Goal: Transaction & Acquisition: Obtain resource

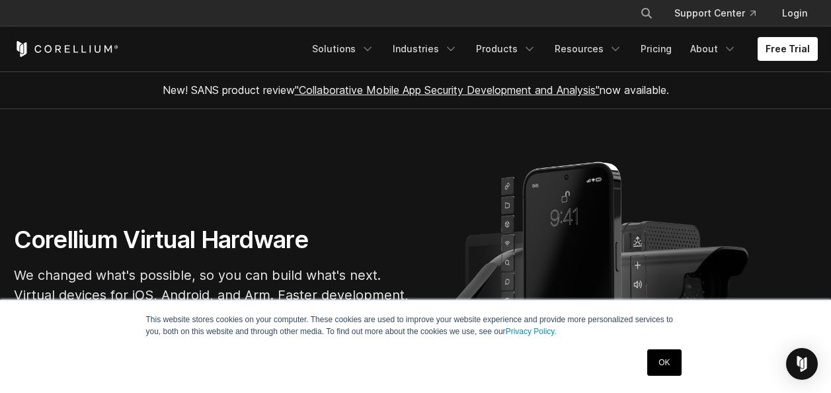
click at [658, 360] on link "OK" at bounding box center [664, 362] width 34 height 26
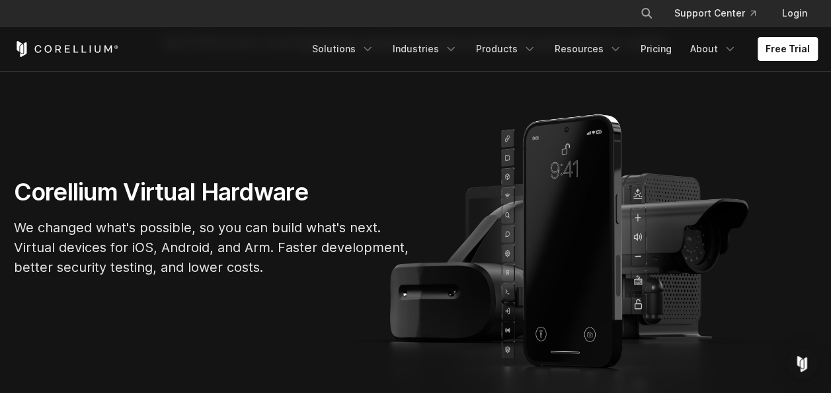
scroll to position [60, 0]
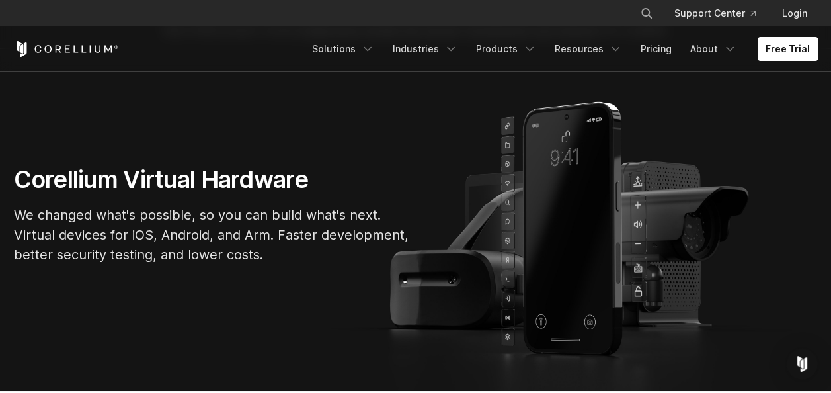
click at [617, 254] on div "Corellium Virtual Hardware We changed what's possible, so you can build what's …" at bounding box center [416, 220] width 830 height 110
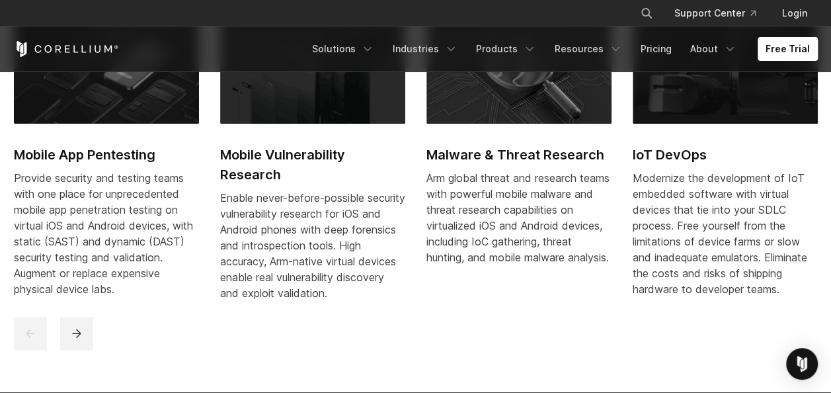
scroll to position [612, 0]
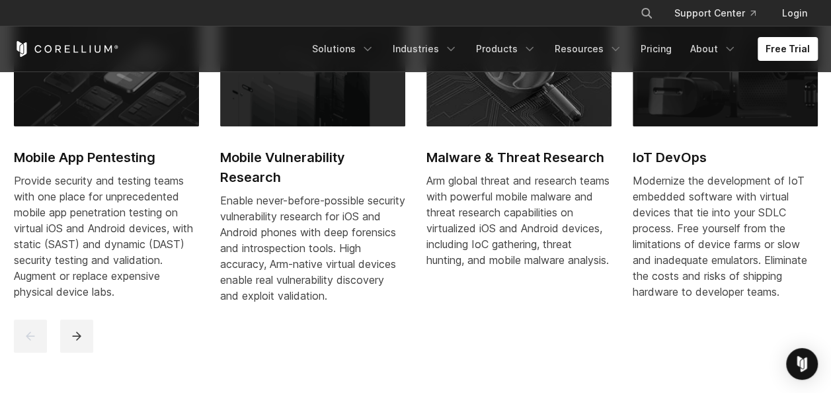
click at [70, 155] on h2 "Mobile App Pentesting" at bounding box center [106, 157] width 185 height 20
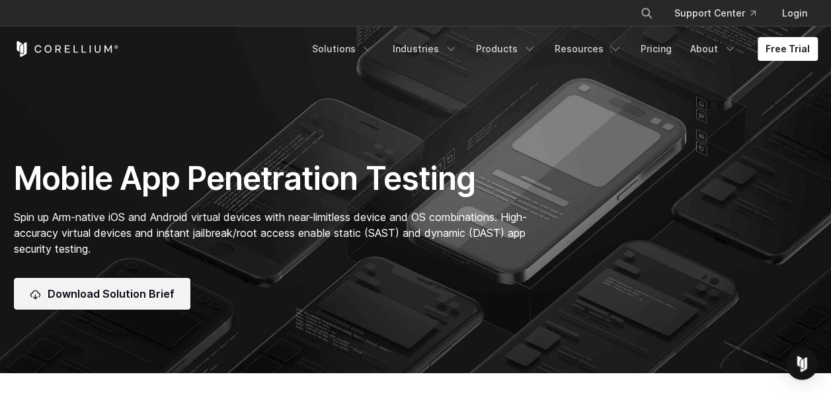
click at [175, 297] on link "Download Solution Brief" at bounding box center [102, 294] width 176 height 32
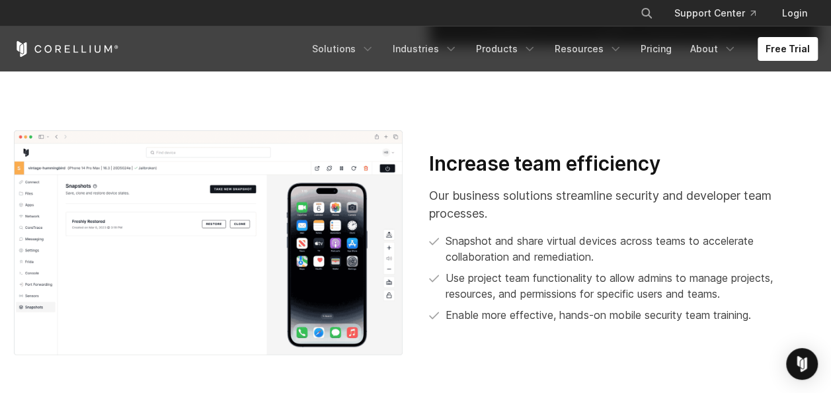
scroll to position [2204, 0]
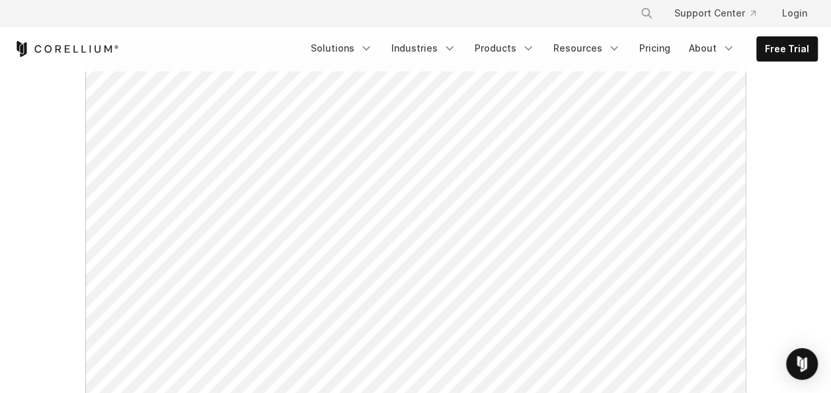
scroll to position [414, 0]
click at [780, 53] on link "Free Trial" at bounding box center [787, 49] width 60 height 24
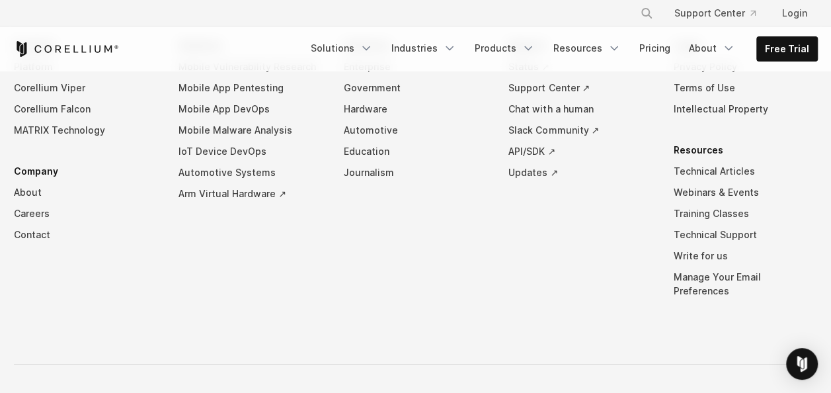
scroll to position [1325, 0]
